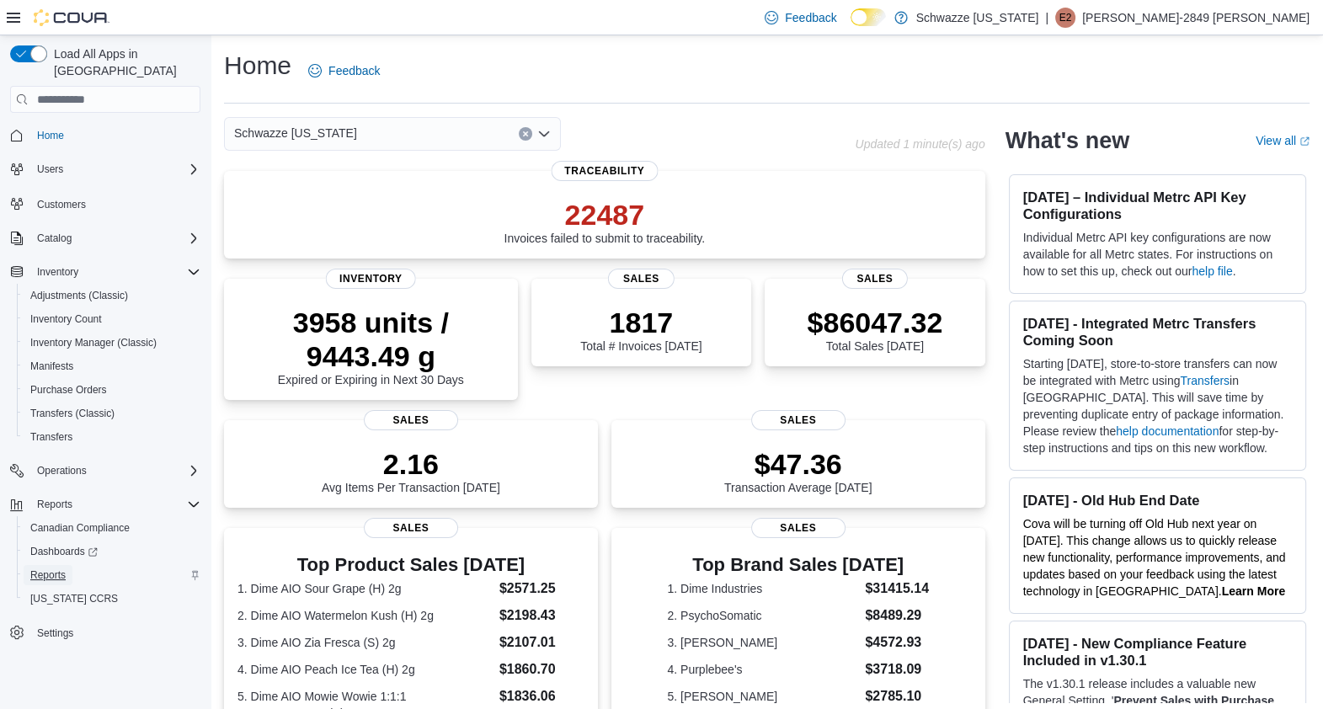
click at [55, 568] on span "Reports" at bounding box center [47, 574] width 35 height 13
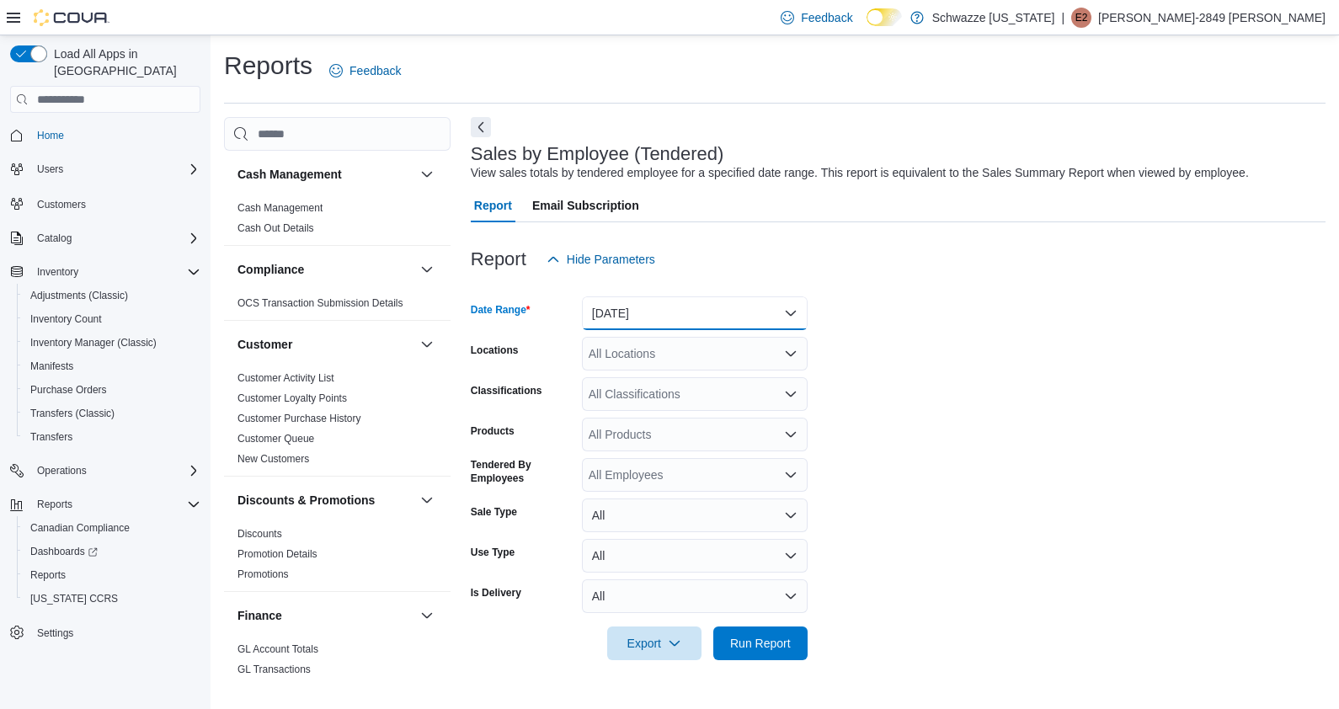
click at [754, 307] on button "Yesterday" at bounding box center [695, 313] width 226 height 34
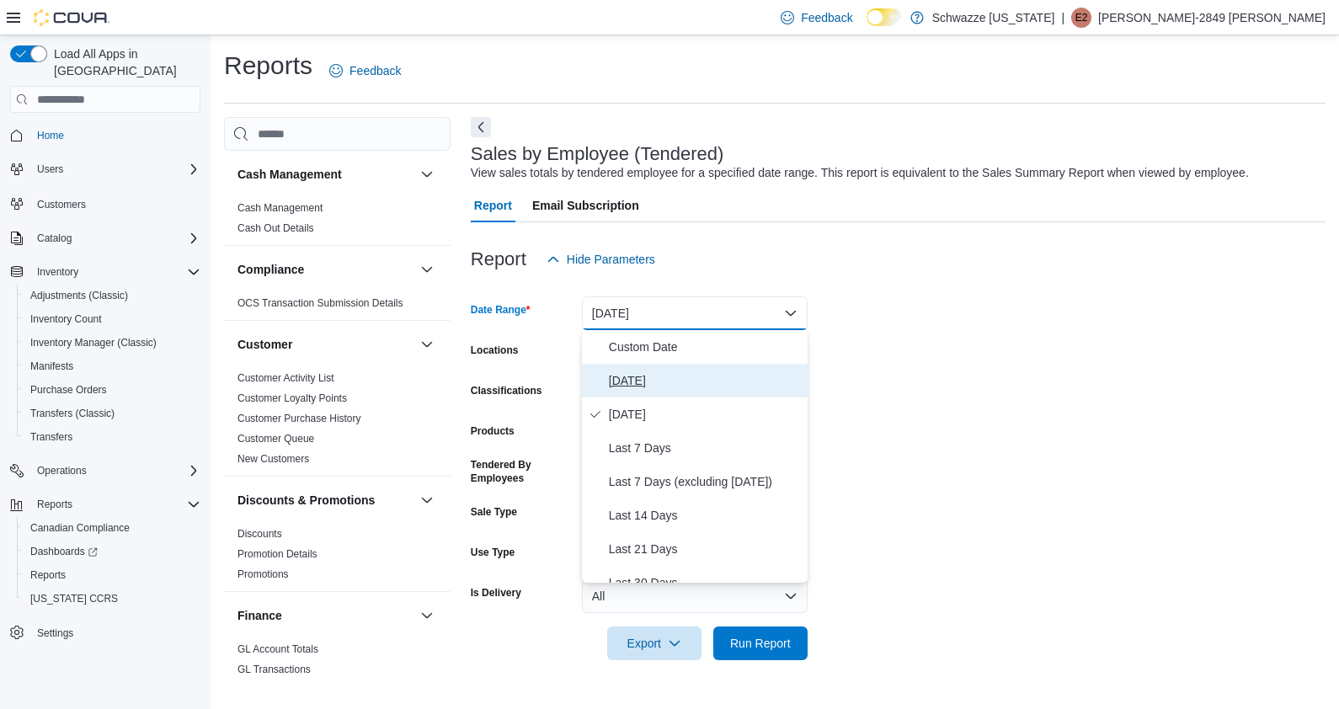
click at [666, 375] on span "Today" at bounding box center [705, 381] width 192 height 20
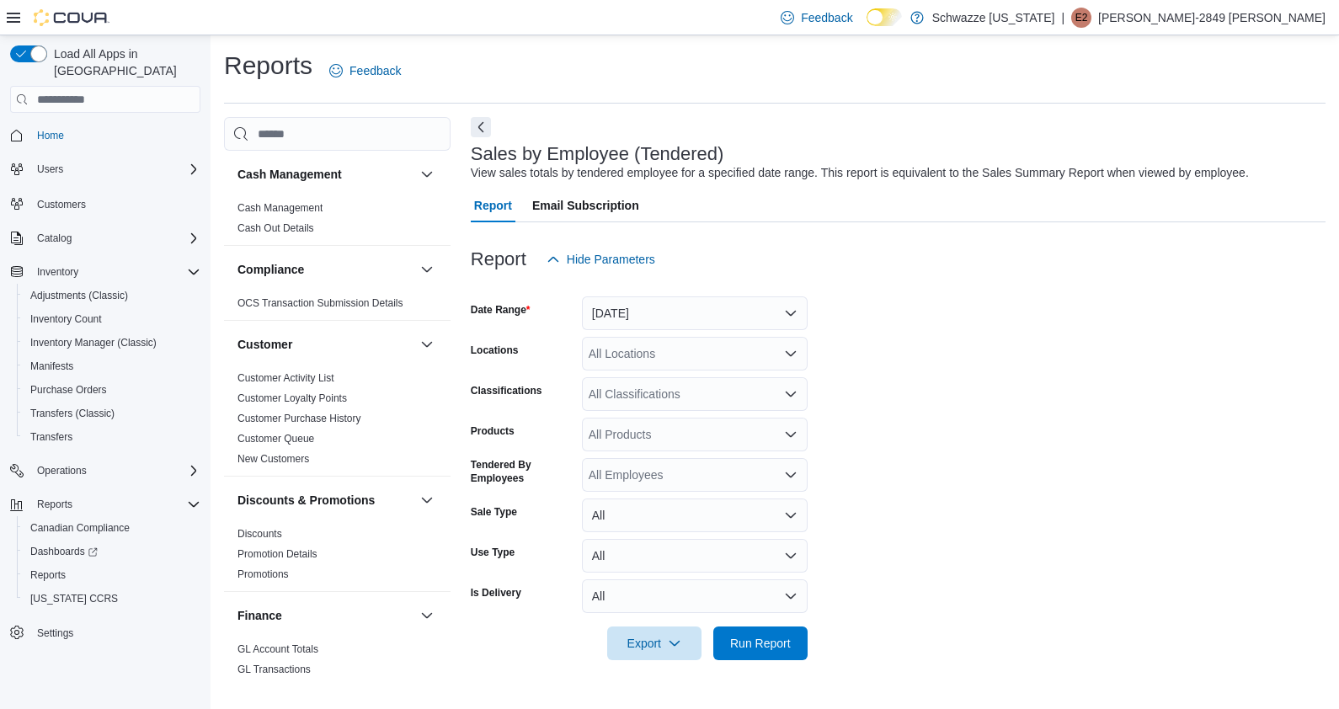
click at [706, 371] on form "Date Range Today Locations All Locations Classifications All Classifications Pr…" at bounding box center [898, 468] width 855 height 384
click at [744, 363] on div "All Locations" at bounding box center [695, 354] width 226 height 34
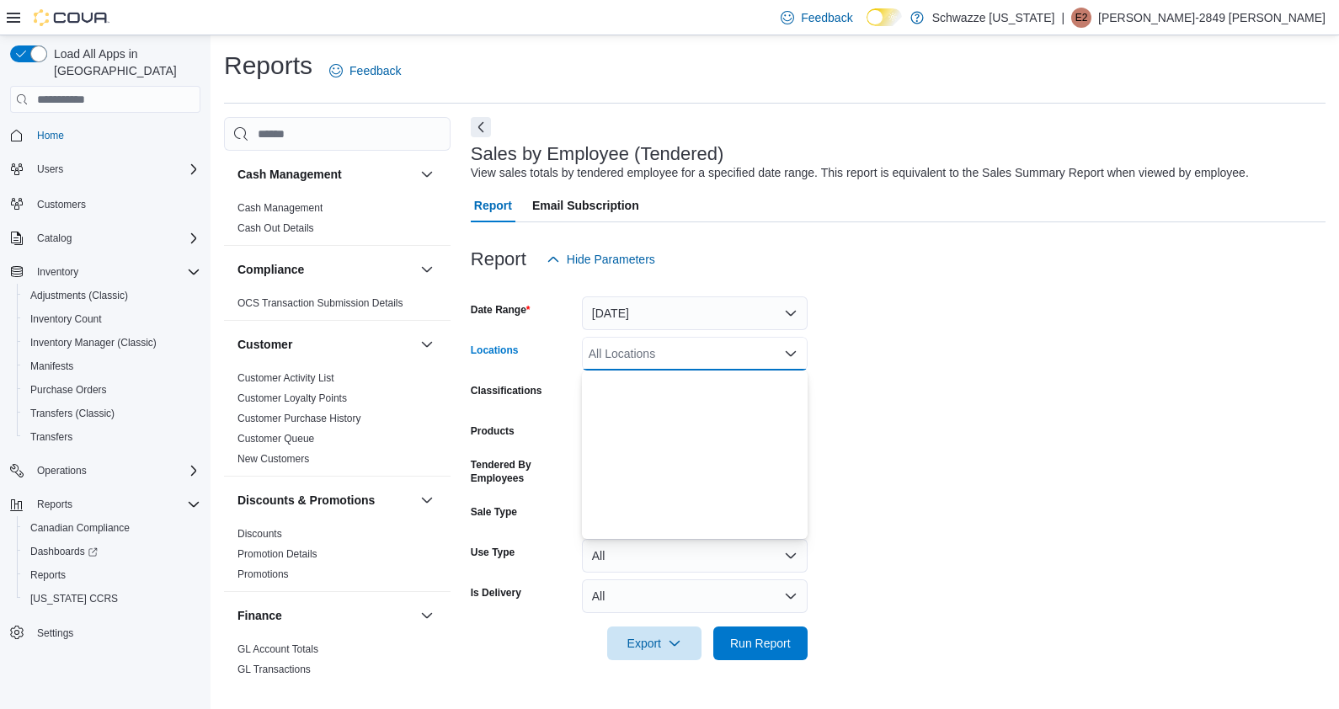
scroll to position [833, 0]
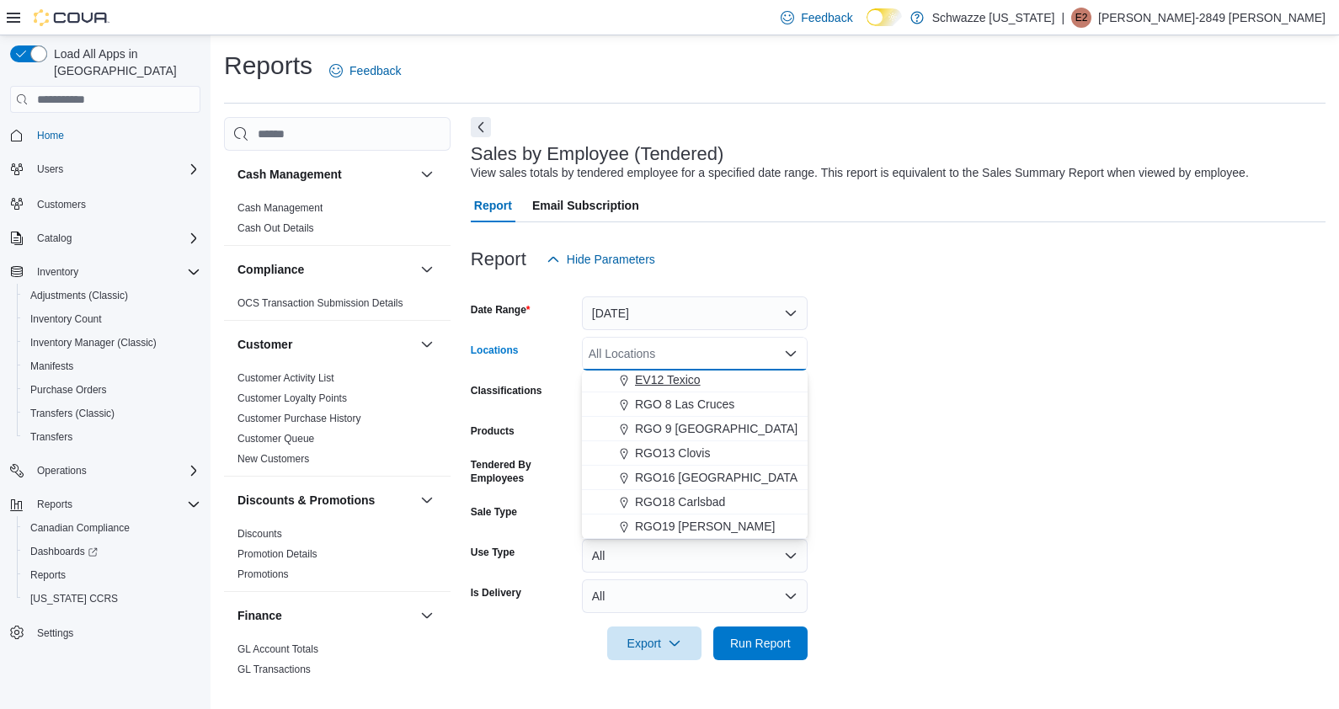
click at [669, 373] on span "EV12 Texico" at bounding box center [668, 379] width 66 height 17
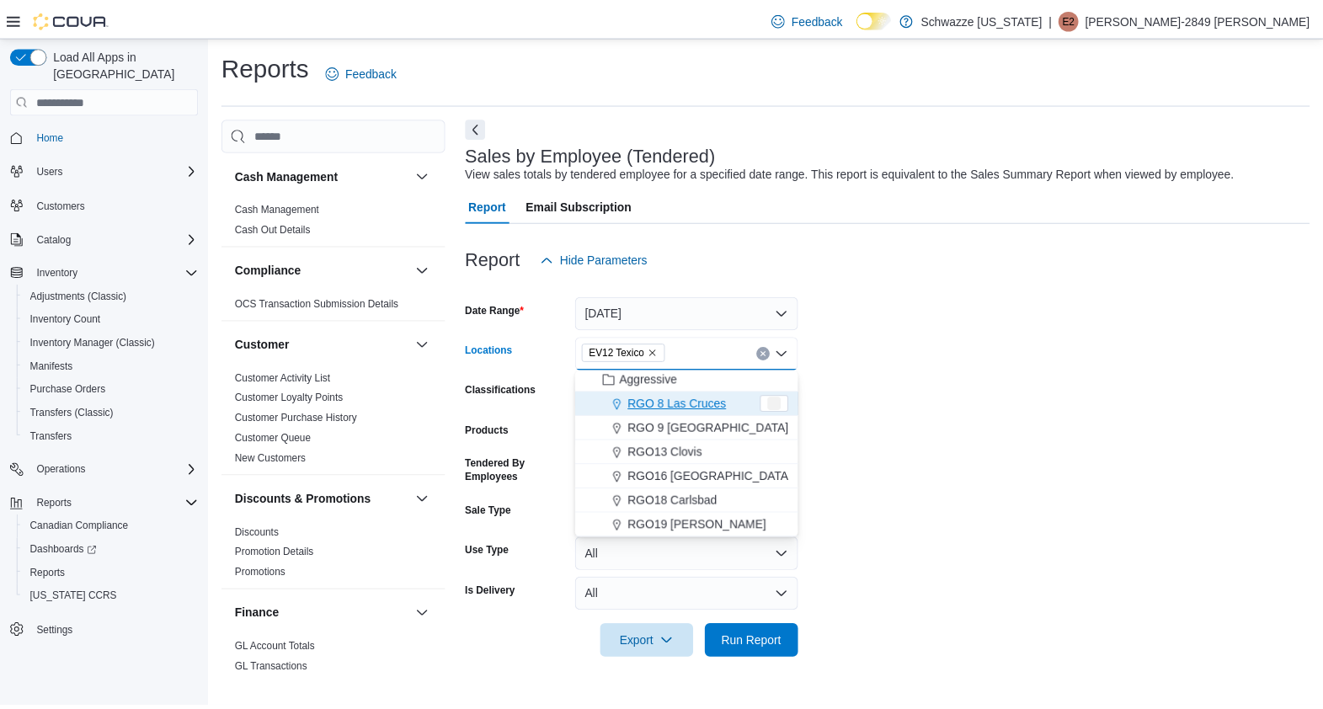
scroll to position [808, 0]
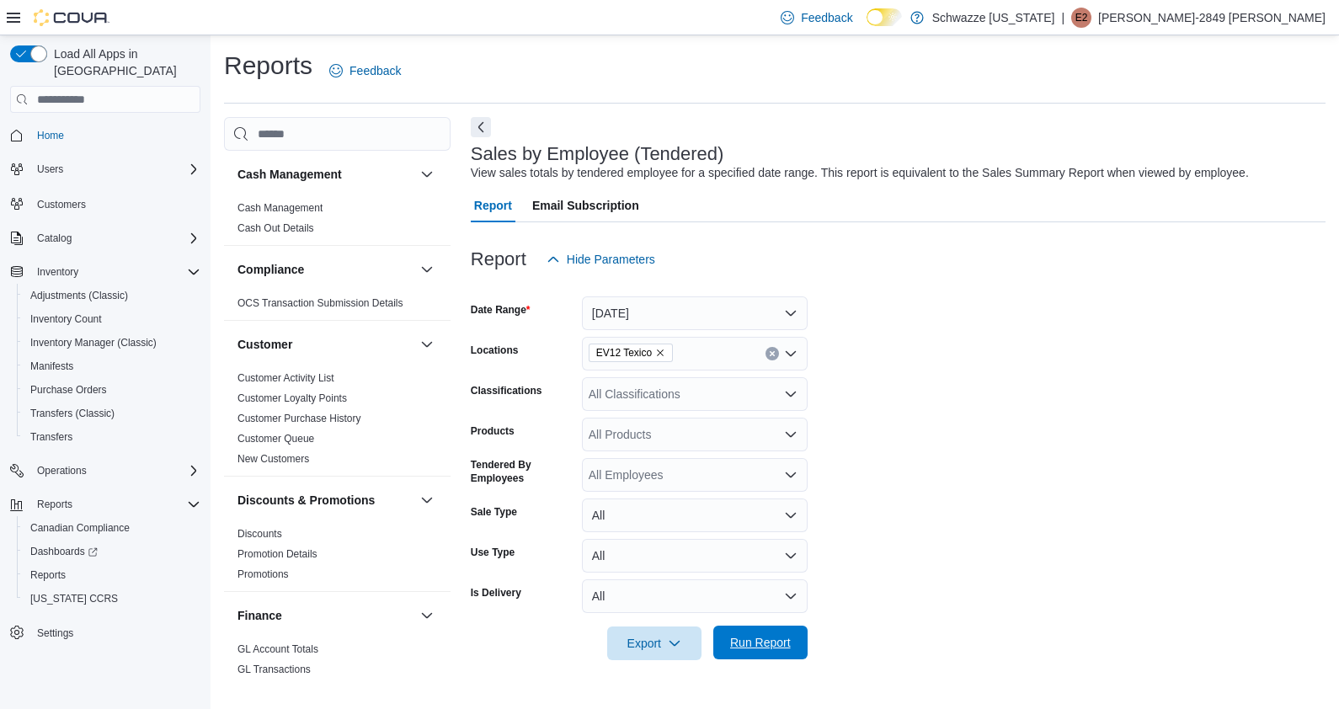
click at [749, 635] on span "Run Report" at bounding box center [760, 642] width 61 height 17
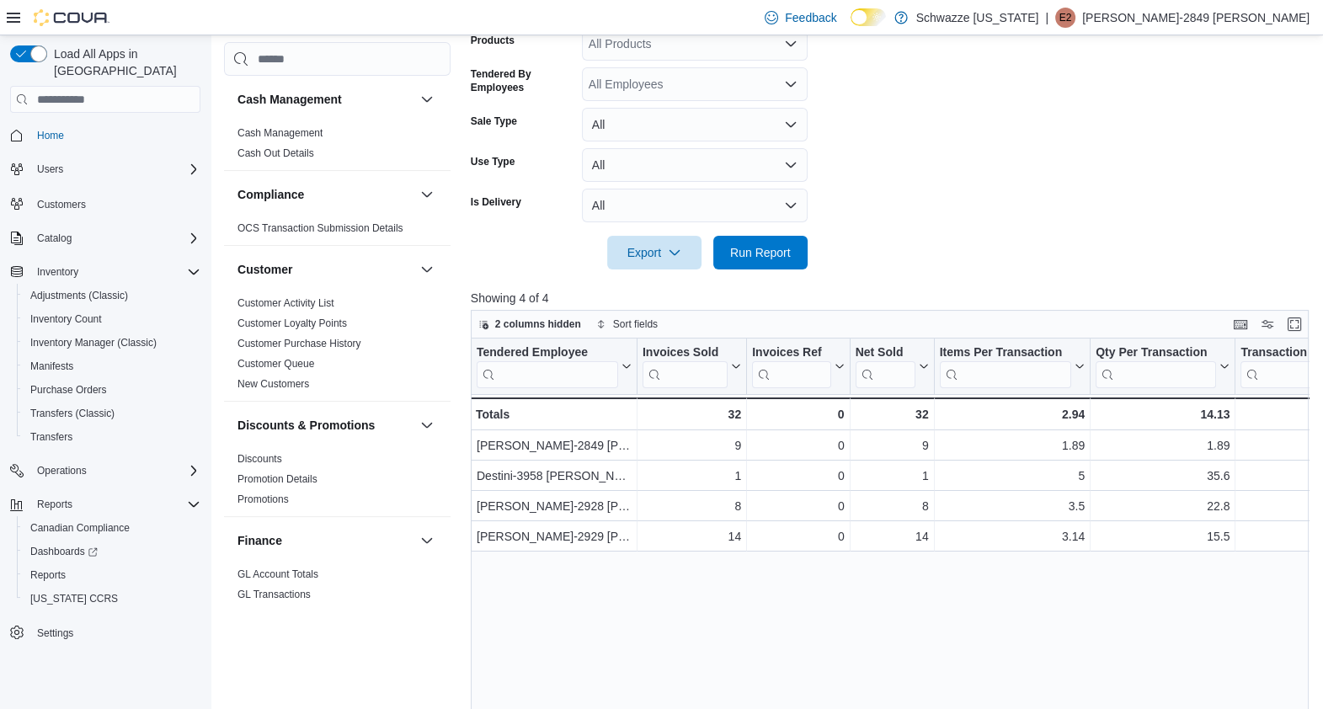
scroll to position [401, 0]
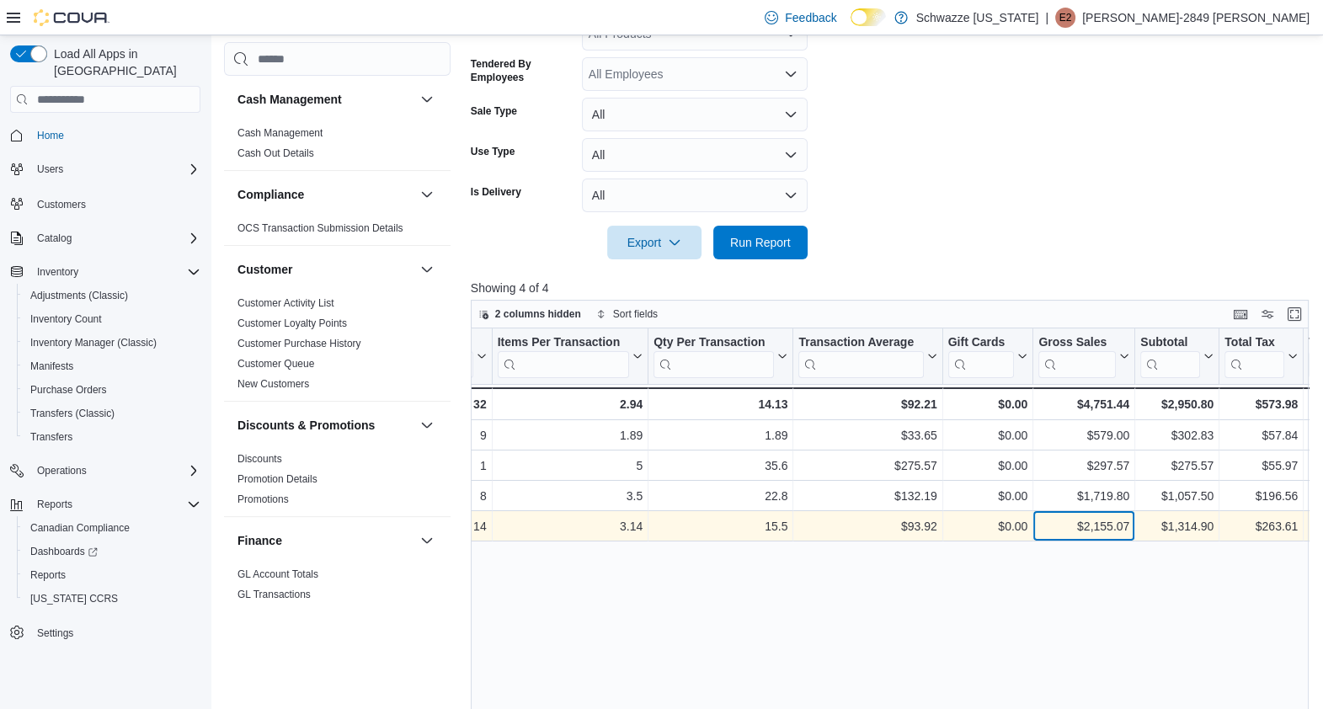
click at [1044, 518] on div "$2,155.07" at bounding box center [1083, 526] width 91 height 20
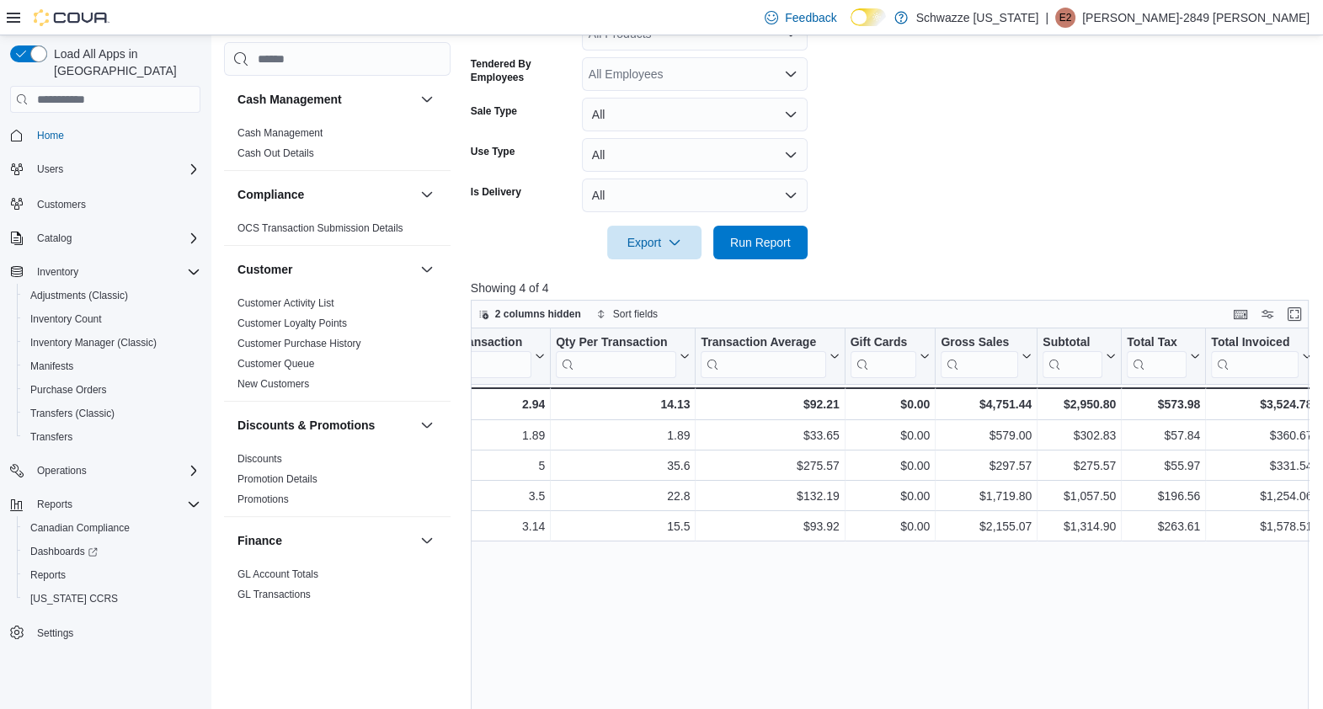
click at [884, 637] on div "Tendered Employee Click to view column header actions Invoices Sold Click to vi…" at bounding box center [894, 597] width 846 height 539
